Goal: Task Accomplishment & Management: Manage account settings

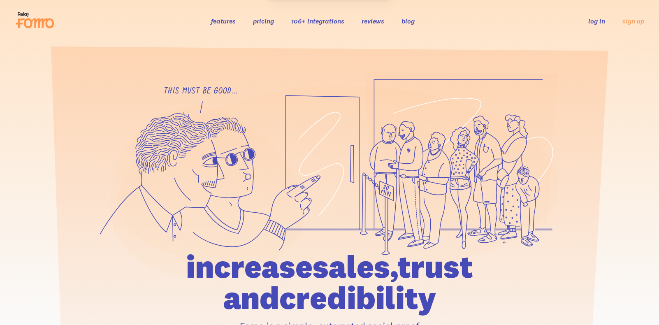
click at [600, 24] on link "log in" at bounding box center [596, 21] width 17 height 8
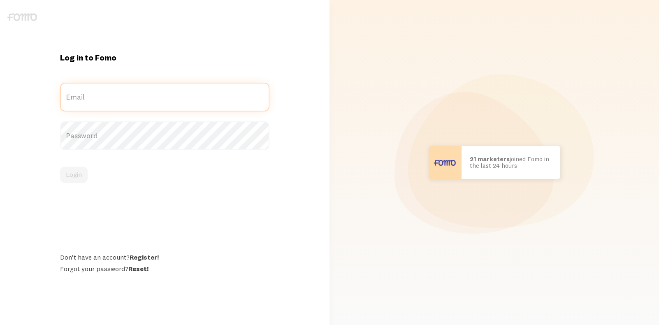
type input "[PERSON_NAME][EMAIL_ADDRESS][DOMAIN_NAME]"
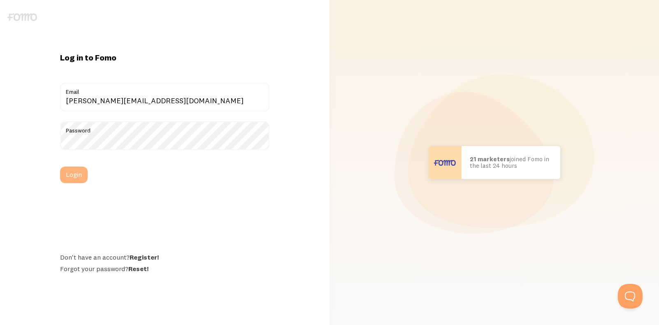
click at [77, 172] on button "Login" at bounding box center [74, 175] width 28 height 16
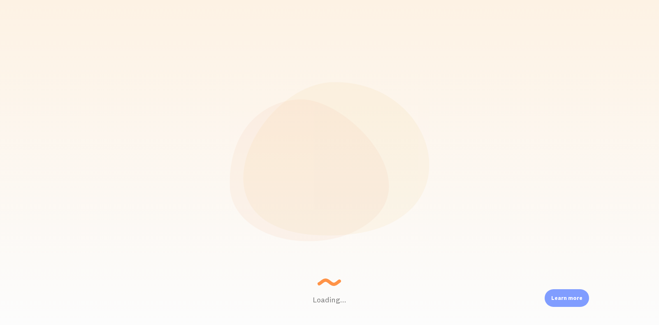
scroll to position [216, 524]
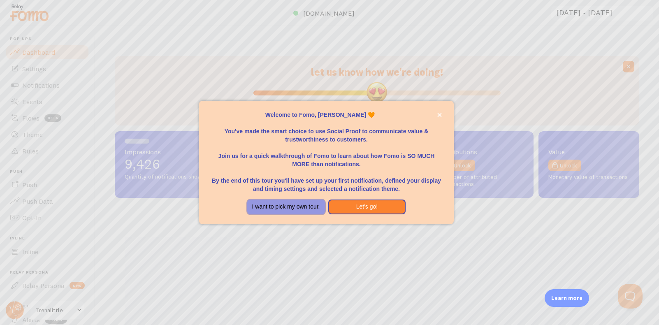
click at [301, 205] on button "I want to pick my own tour." at bounding box center [286, 206] width 78 height 15
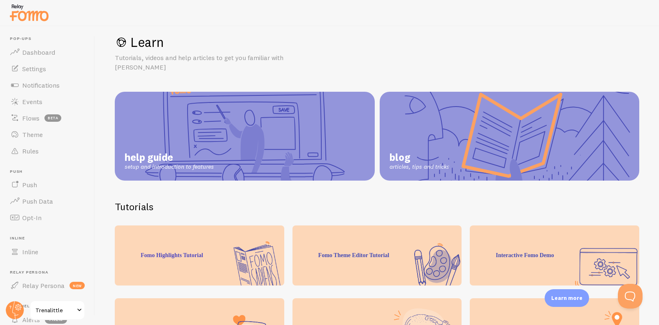
scroll to position [13, 0]
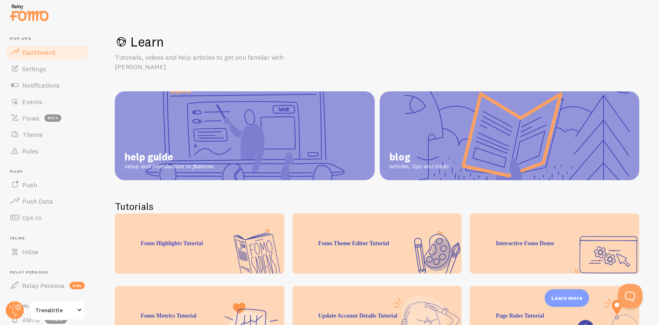
click at [52, 46] on link "Dashboard" at bounding box center [47, 52] width 85 height 16
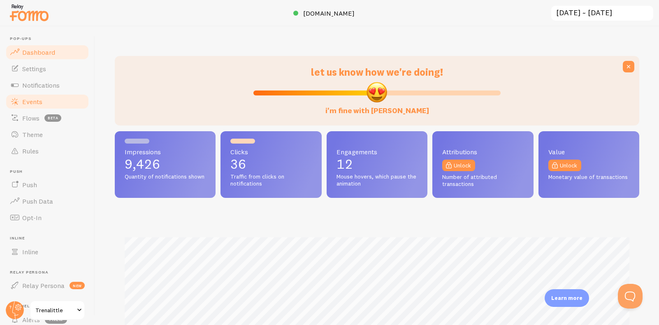
click at [57, 104] on link "Events" at bounding box center [47, 101] width 85 height 16
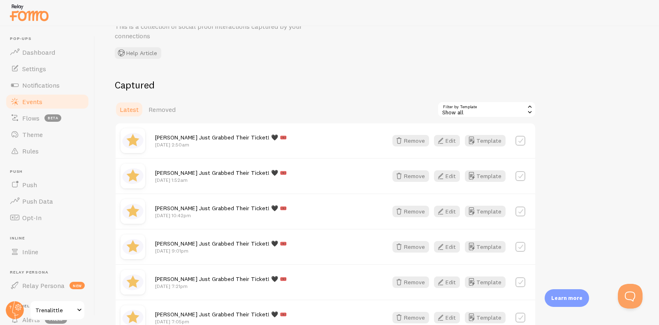
scroll to position [44, 0]
click at [167, 109] on span "Removed" at bounding box center [161, 108] width 27 height 8
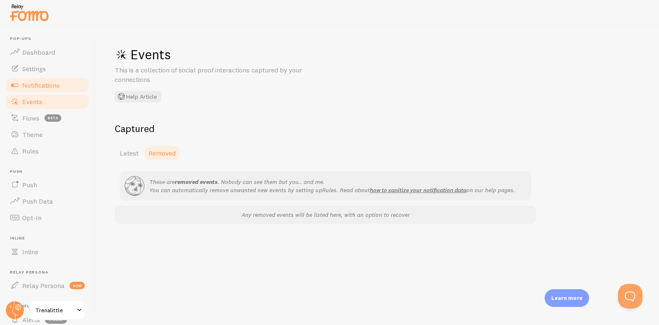
click at [49, 88] on span "Notifications" at bounding box center [40, 85] width 37 height 8
